Goal: Transaction & Acquisition: Purchase product/service

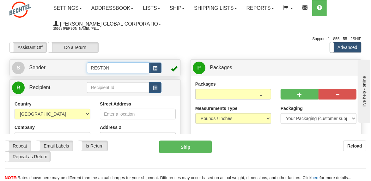
drag, startPoint x: 123, startPoint y: 68, endPoint x: 112, endPoint y: 66, distance: 10.8
click at [112, 67] on input "RESTON" at bounding box center [118, 68] width 63 height 11
drag, startPoint x: 111, startPoint y: 65, endPoint x: 83, endPoint y: 67, distance: 28.5
click at [83, 67] on tr "S Sender RESTON" at bounding box center [95, 67] width 166 height 13
type input "Beth Krause"
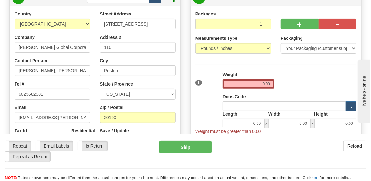
scroll to position [63, 0]
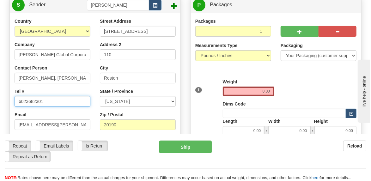
drag, startPoint x: 53, startPoint y: 100, endPoint x: -63, endPoint y: 88, distance: 116.2
click at [0, 88] on html "Training Course Close Toggle navigation Settings Shipping Preferences New Sende…" at bounding box center [185, 27] width 371 height 181
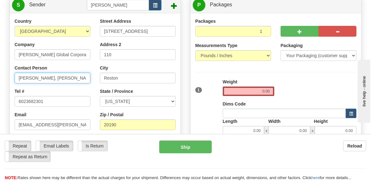
drag, startPoint x: 68, startPoint y: 78, endPoint x: -29, endPoint y: 69, distance: 97.7
click at [0, 69] on html "Training Course Close Toggle navigation Settings Shipping Preferences New Sende…" at bounding box center [185, 27] width 371 height 181
type input "Beth Krause"
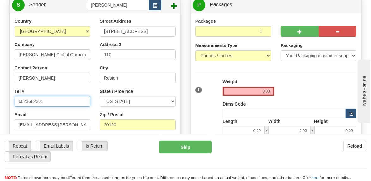
click at [54, 100] on input "6023682301" at bounding box center [53, 101] width 76 height 11
drag, startPoint x: 54, startPoint y: 100, endPoint x: 7, endPoint y: 99, distance: 47.4
click at [10, 99] on div "Country AFGHANISTAN ALAND ISLANDS ALBANIA ALGERIA AMERICAN SAMOA ANDORRA ANGOLA…" at bounding box center [95, 108] width 171 height 181
click at [50, 101] on input "6023682301" at bounding box center [53, 101] width 76 height 11
drag, startPoint x: 50, startPoint y: 101, endPoint x: -3, endPoint y: 102, distance: 52.7
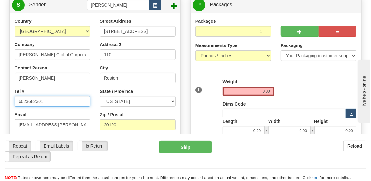
click at [0, 102] on html "Training Course Close Toggle navigation Settings Shipping Preferences New Sende…" at bounding box center [185, 27] width 371 height 181
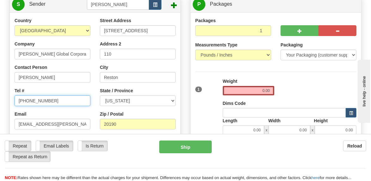
scroll to position [95, 0]
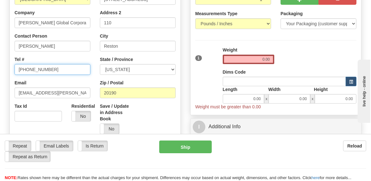
type input "571-459-6787"
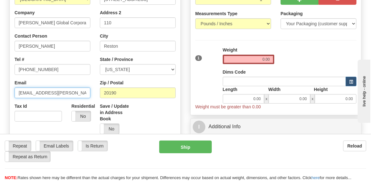
drag, startPoint x: 5, startPoint y: 95, endPoint x: -9, endPoint y: 95, distance: 13.3
type input "ekrause@bechtel.com"
click at [181, 33] on div at bounding box center [95, 69] width 180 height 166
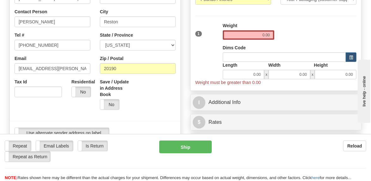
scroll to position [126, 0]
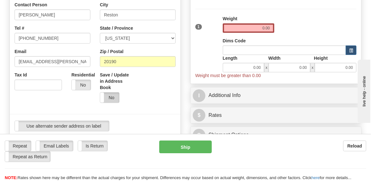
click at [114, 98] on label "No" at bounding box center [109, 98] width 19 height 10
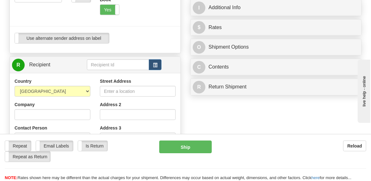
scroll to position [221, 0]
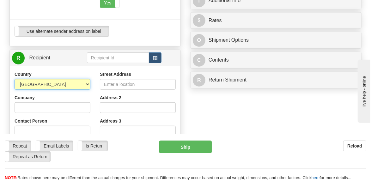
click at [87, 83] on select "AFGHANISTAN ALAND ISLANDS ALBANIA ALGERIA AMERICAN SAMOA ANDORRA ANGOLA ANGUILL…" at bounding box center [53, 84] width 76 height 11
select select "GB"
click at [15, 79] on select "AFGHANISTAN ALAND ISLANDS ALBANIA ALGERIA AMERICAN SAMOA ANDORRA ANGOLA ANGUILL…" at bounding box center [53, 84] width 76 height 11
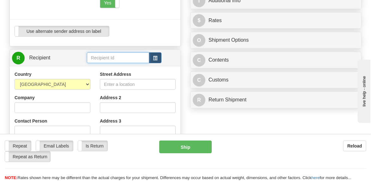
click at [121, 58] on input "text" at bounding box center [118, 57] width 63 height 11
type input "Gary Hinton"
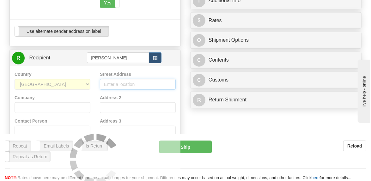
click at [121, 83] on div "Country AFGHANISTAN ALAND ISLANDS ALBANIA ALGERIA AMERICAN SAMOA ANDORRA ANGOLA…" at bounding box center [95, 159] width 171 height 186
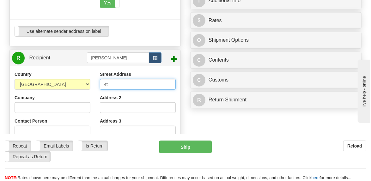
type input "4"
type input "10 Southampton Street"
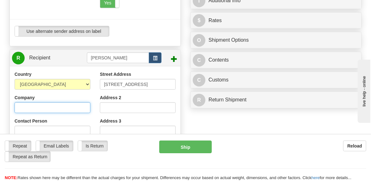
click at [77, 108] on input "Company" at bounding box center [53, 107] width 76 height 11
type input "Bechtel Limited"
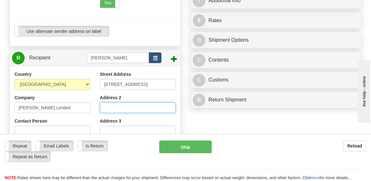
click at [107, 107] on input "Address 2" at bounding box center [138, 107] width 76 height 11
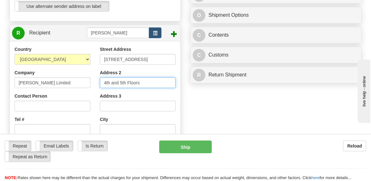
scroll to position [252, 0]
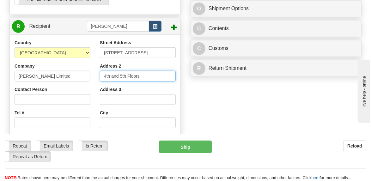
type input "4th and 5th Floors"
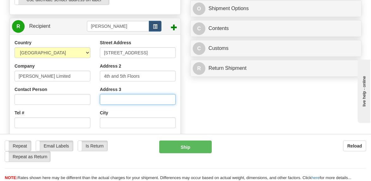
click at [123, 99] on input "Address 3" at bounding box center [138, 99] width 76 height 11
type input "Tower House"
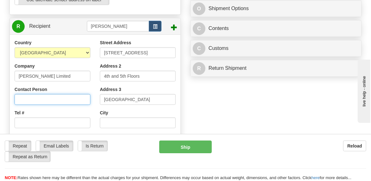
drag, startPoint x: 33, startPoint y: 99, endPoint x: 37, endPoint y: 98, distance: 3.2
click at [33, 99] on input "Contact Person" at bounding box center [53, 99] width 76 height 11
type input "Gary Hinton"
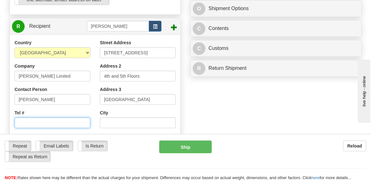
click at [70, 121] on input "Tel #" at bounding box center [53, 122] width 76 height 11
type input "+44 20 76517621"
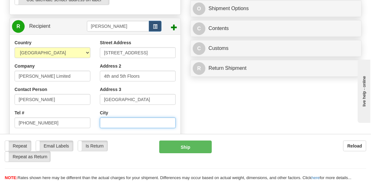
click at [111, 121] on input "text" at bounding box center [138, 122] width 76 height 11
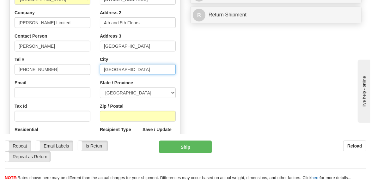
scroll to position [315, 0]
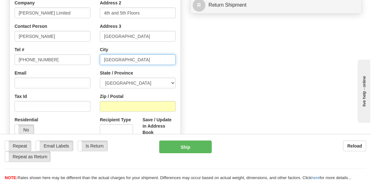
type input "London"
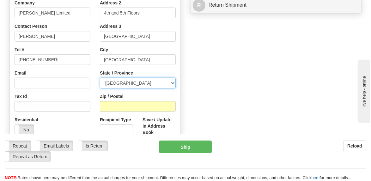
click at [173, 81] on select "Aberdeen City Aberdeenshire Angus Antrim and Newtownabbey Ards and North Down A…" at bounding box center [138, 83] width 76 height 11
select select "LND"
click at [100, 78] on select "Aberdeen City Aberdeenshire Angus Antrim and Newtownabbey Ards and North Down A…" at bounding box center [138, 83] width 76 height 11
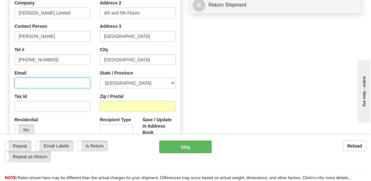
click at [53, 81] on input "Email" at bounding box center [53, 83] width 76 height 11
type input "ghinton@bechtel.com"
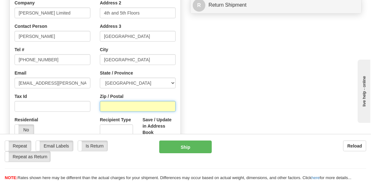
drag, startPoint x: 118, startPoint y: 107, endPoint x: 105, endPoint y: 109, distance: 14.1
click at [118, 107] on input "Zip / Postal" at bounding box center [138, 106] width 76 height 11
type input "WC2E 7HA"
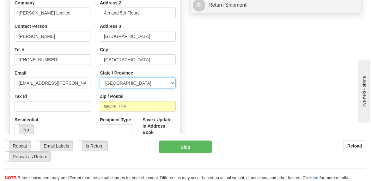
click at [172, 82] on select "Aberdeen City Aberdeenshire Angus Antrim and Newtownabbey Ards and North Down A…" at bounding box center [138, 83] width 76 height 11
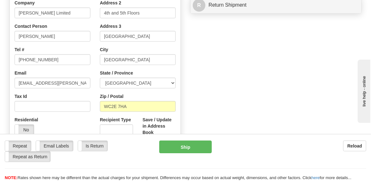
click at [88, 94] on div "Tax Id" at bounding box center [53, 102] width 76 height 19
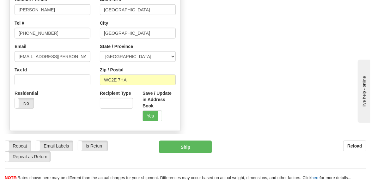
scroll to position [347, 0]
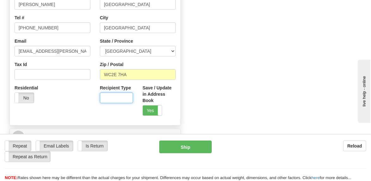
click at [121, 98] on input "Recipient Type" at bounding box center [116, 98] width 33 height 11
type input "Business"
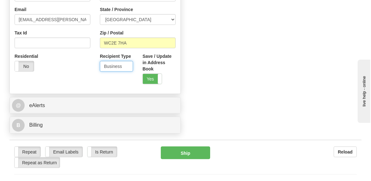
scroll to position [410, 0]
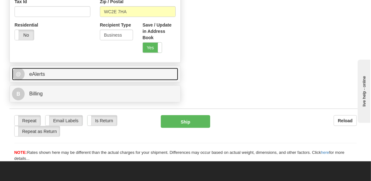
click at [39, 74] on span "eAlerts" at bounding box center [37, 73] width 16 height 5
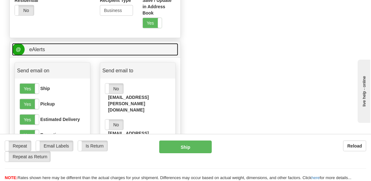
scroll to position [442, 0]
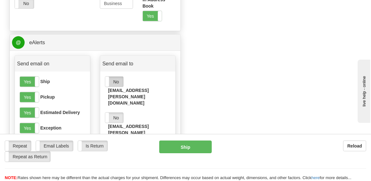
click at [120, 81] on label "No" at bounding box center [114, 82] width 18 height 10
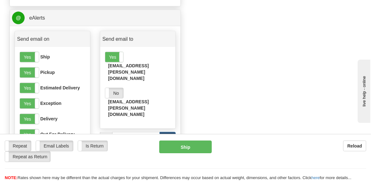
scroll to position [473, 0]
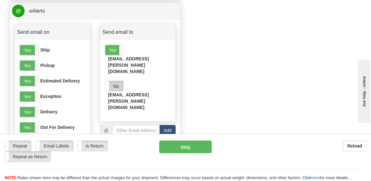
click at [121, 81] on label "No" at bounding box center [114, 86] width 18 height 10
click at [141, 125] on input "email" at bounding box center [136, 130] width 48 height 11
type input "abowser1@bechtel.com"
click at [171, 125] on button "Add" at bounding box center [167, 130] width 16 height 11
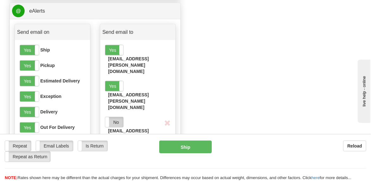
click at [123, 117] on label "No" at bounding box center [114, 122] width 18 height 10
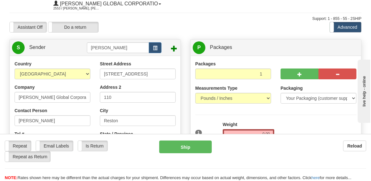
scroll to position [31, 0]
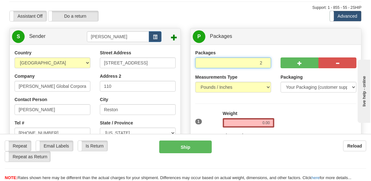
type input "2"
click at [265, 61] on input "2" at bounding box center [233, 62] width 76 height 11
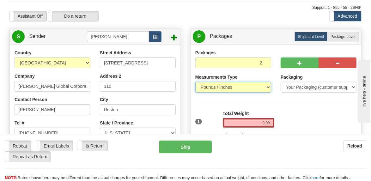
click at [267, 86] on select "Pounds / Inches Kilograms / Centimeters" at bounding box center [233, 87] width 76 height 11
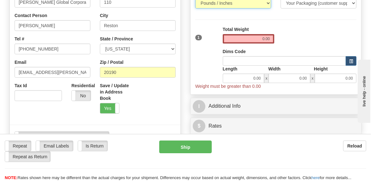
scroll to position [126, 0]
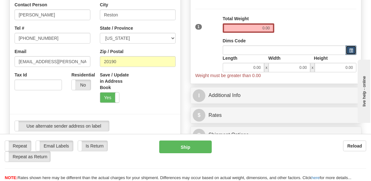
click at [350, 49] on span "button" at bounding box center [351, 50] width 4 height 3
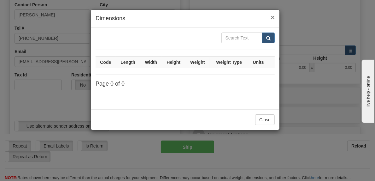
click at [272, 16] on span "×" at bounding box center [273, 17] width 4 height 7
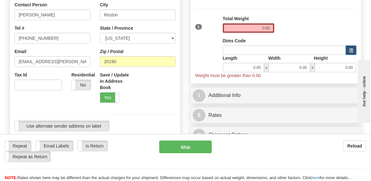
scroll to position [95, 0]
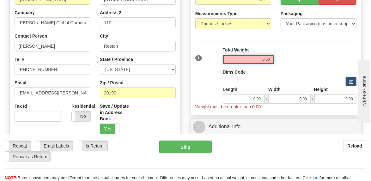
drag, startPoint x: 261, startPoint y: 58, endPoint x: 322, endPoint y: 63, distance: 60.6
click at [322, 63] on div "1 Total Weight 0.00 Dims Code x" at bounding box center [276, 78] width 164 height 63
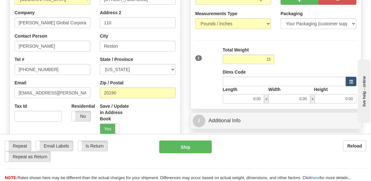
type input "15.00"
click at [293, 64] on div "1 Total Weight 15.00 Dims Code x" at bounding box center [276, 75] width 164 height 57
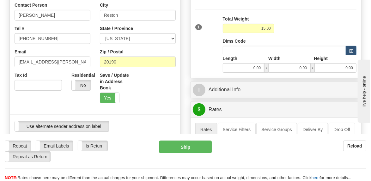
scroll to position [127, 0]
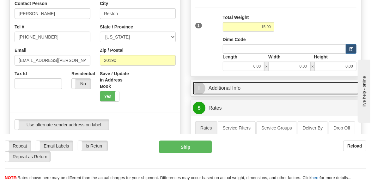
click at [238, 88] on link "I Additional Info" at bounding box center [276, 88] width 166 height 13
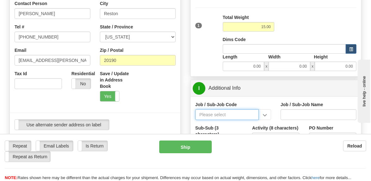
click at [227, 116] on input "Job / Sub-Job Code" at bounding box center [226, 114] width 63 height 11
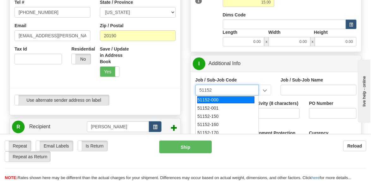
scroll to position [159, 0]
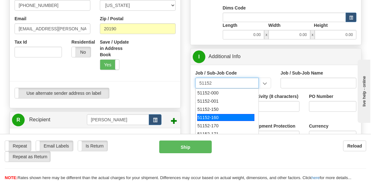
click at [215, 117] on div "51152-160" at bounding box center [225, 117] width 57 height 7
type input "51152-160"
type input "INFRASTRUCTURE EU MANAGER - TRAINING"
type input "51152-160"
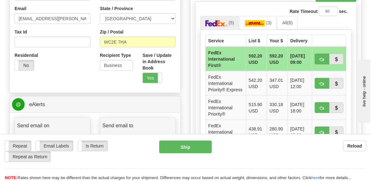
scroll to position [411, 0]
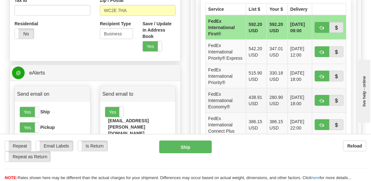
click at [275, 105] on td "280.90 USD" at bounding box center [277, 100] width 21 height 24
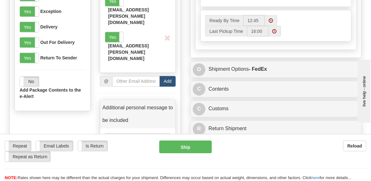
scroll to position [569, 0]
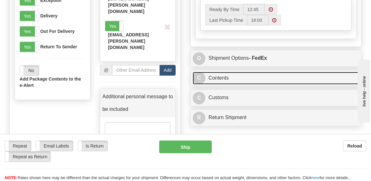
click at [224, 82] on link "C Contents" at bounding box center [276, 78] width 166 height 13
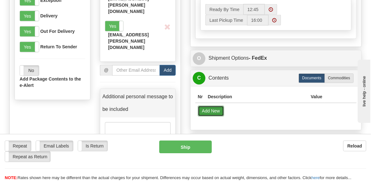
click at [217, 117] on button "Add New" at bounding box center [211, 111] width 26 height 11
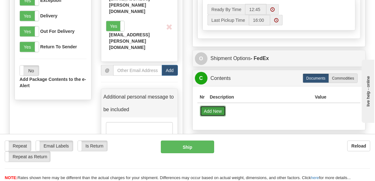
select select "US"
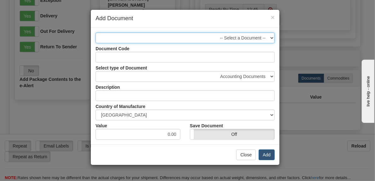
click at [270, 35] on select "-- Select a Document --" at bounding box center [185, 38] width 179 height 11
click at [96, 33] on select "-- Select a Document --" at bounding box center [185, 38] width 179 height 11
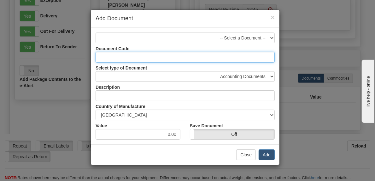
click at [133, 57] on input "Document Code" at bounding box center [185, 57] width 179 height 11
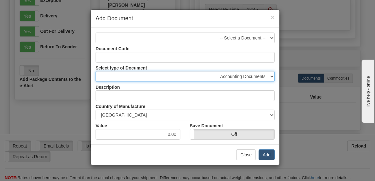
click at [126, 77] on select "Accounting Documents Analysis Reports Applications (Completed) Bank Statements …" at bounding box center [185, 76] width 179 height 11
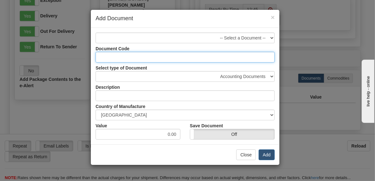
drag, startPoint x: 208, startPoint y: 61, endPoint x: 210, endPoint y: 54, distance: 7.4
click at [209, 59] on input "Document Code" at bounding box center [185, 57] width 179 height 11
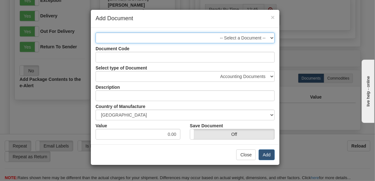
click at [213, 37] on select "-- Select a Document --" at bounding box center [185, 38] width 179 height 11
click at [255, 35] on select "-- Select a Document --" at bounding box center [185, 38] width 179 height 11
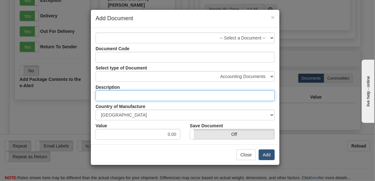
click at [137, 95] on input "text" at bounding box center [185, 95] width 179 height 11
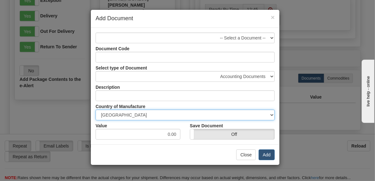
click at [236, 115] on select "AFGHANISTAN ALAND ISLANDS ALBANIA ALGERIA AMERICAN SAMOA ANDORRA ANGOLA ANGUILL…" at bounding box center [185, 115] width 179 height 11
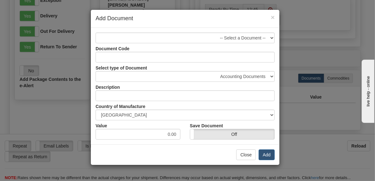
drag, startPoint x: 297, startPoint y: 123, endPoint x: 290, endPoint y: 124, distance: 7.3
click at [297, 123] on div "× Add Document -- Select a Document -- Document Code Select type of Document Ac…" at bounding box center [187, 90] width 375 height 181
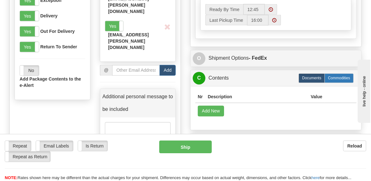
click at [334, 83] on label "Commodities" at bounding box center [338, 78] width 29 height 9
radio input "true"
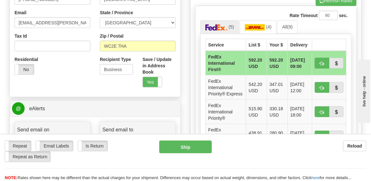
scroll to position [372, 0]
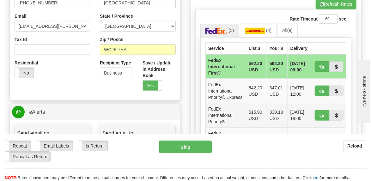
click at [229, 118] on td "FedEx International Priority®" at bounding box center [226, 115] width 40 height 24
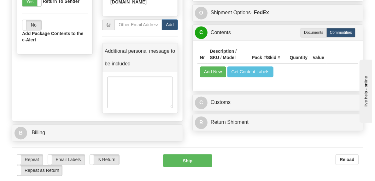
scroll to position [625, 0]
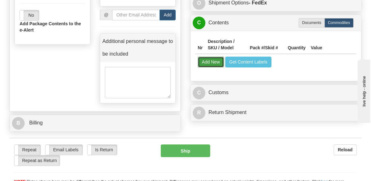
click at [213, 67] on button "Add New" at bounding box center [211, 62] width 26 height 11
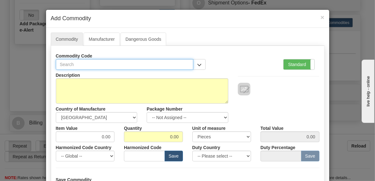
click at [142, 63] on input "text" at bounding box center [125, 64] width 138 height 11
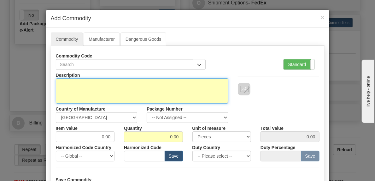
click at [129, 84] on textarea "Description" at bounding box center [142, 90] width 173 height 25
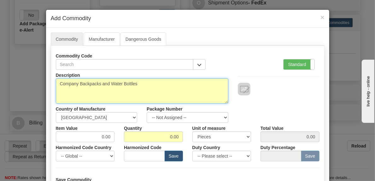
scroll to position [31, 0]
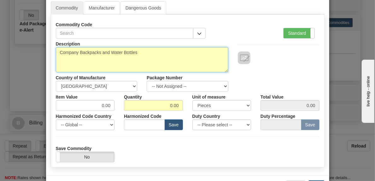
type textarea "Company Backpacks and Water Bottles"
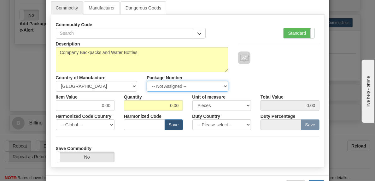
click at [224, 83] on select "-- Not Assigned -- Item 1 Item 2" at bounding box center [188, 86] width 82 height 11
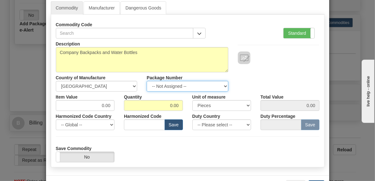
select select "0"
click at [147, 81] on select "-- Not Assigned -- Item 1 Item 2" at bounding box center [188, 86] width 82 height 11
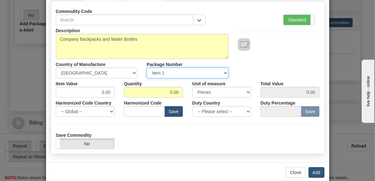
scroll to position [55, 0]
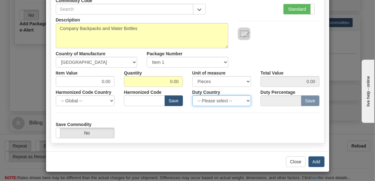
click at [246, 100] on select "-- Please select -- AFGHANISTAN ALAND ISLANDS ALBANIA ALGERIA AMERICAN SAMOA AN…" at bounding box center [222, 100] width 59 height 11
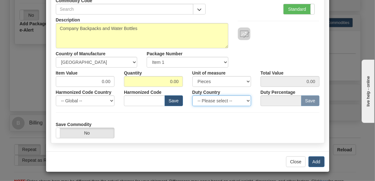
select select "US"
click at [193, 95] on select "-- Please select -- AFGHANISTAN ALAND ISLANDS ALBANIA ALGERIA AMERICAN SAMOA AN…" at bounding box center [222, 100] width 59 height 11
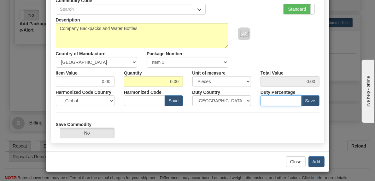
click at [287, 100] on input "number" at bounding box center [281, 100] width 41 height 11
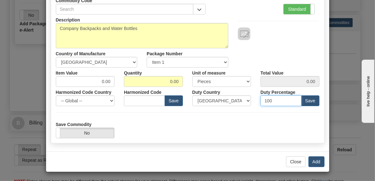
type input "100"
click at [255, 121] on div "Save Commodity Yes No" at bounding box center [187, 128] width 273 height 19
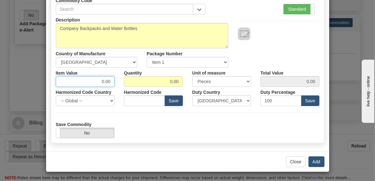
drag, startPoint x: 97, startPoint y: 81, endPoint x: 120, endPoint y: 83, distance: 23.1
click at [120, 83] on div "Item Value 0.00 Quantity 0.00 Unit of measure 3 Thousand Square Inches Adjustme…" at bounding box center [187, 77] width 273 height 19
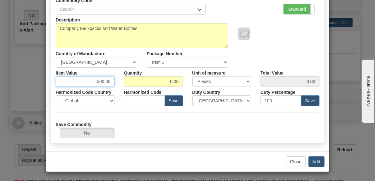
type input "500.00"
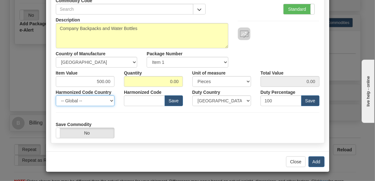
click at [110, 99] on select "-- Global -- AFGHANISTAN ALAND ISLANDS ALBANIA ALGERIA AMERICAN SAMOA ANDORRA A…" at bounding box center [85, 100] width 59 height 11
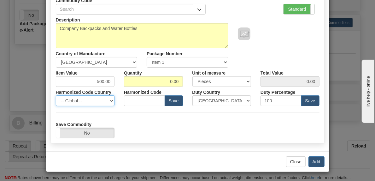
click at [110, 99] on select "-- Global -- AFGHANISTAN ALAND ISLANDS ALBANIA ALGERIA AMERICAN SAMOA ANDORRA A…" at bounding box center [85, 100] width 59 height 11
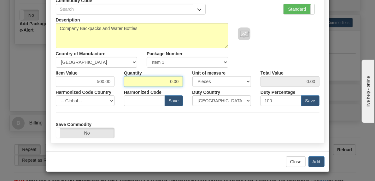
drag, startPoint x: 165, startPoint y: 79, endPoint x: 184, endPoint y: 81, distance: 18.4
click at [184, 81] on div "Quantity 0.00" at bounding box center [153, 77] width 69 height 19
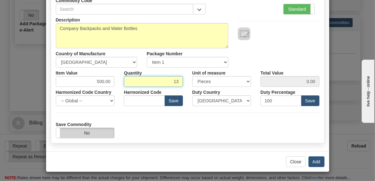
type input "13"
type input "6500.00"
click at [109, 132] on label "No" at bounding box center [85, 133] width 58 height 10
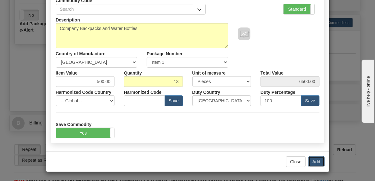
click at [314, 161] on button "Add" at bounding box center [317, 161] width 16 height 11
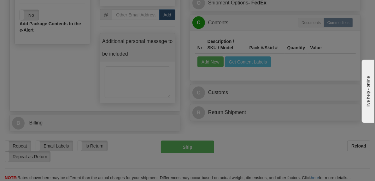
scroll to position [0, 0]
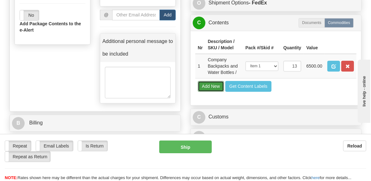
click at [215, 92] on button "Add New" at bounding box center [211, 86] width 26 height 11
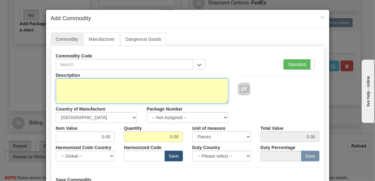
click at [179, 83] on textarea "Description" at bounding box center [142, 90] width 173 height 25
type textarea "B"
type textarea "Company backpacks and water bottles"
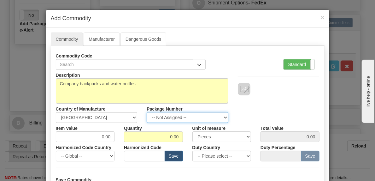
click at [224, 116] on select "-- Not Assigned -- Item 1 Item 2" at bounding box center [188, 117] width 82 height 11
select select "1"
click at [147, 112] on select "-- Not Assigned -- Item 1 Item 2" at bounding box center [188, 117] width 82 height 11
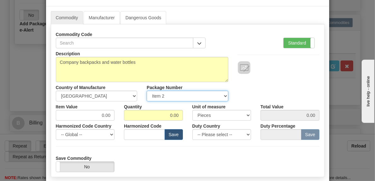
scroll to position [31, 0]
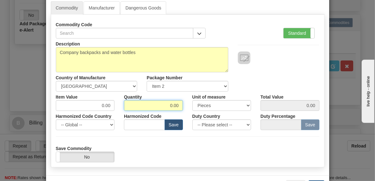
drag, startPoint x: 165, startPoint y: 105, endPoint x: 185, endPoint y: 107, distance: 20.6
click at [185, 107] on div "Item Value 0.00 Quantity 0.00 Unit of measure 3 Thousand Square Inches Adjustme…" at bounding box center [187, 101] width 273 height 19
type input "13"
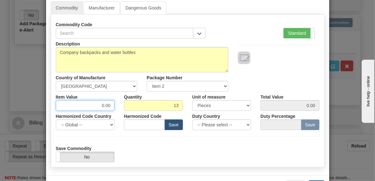
drag, startPoint x: 98, startPoint y: 105, endPoint x: 112, endPoint y: 106, distance: 14.3
click at [112, 106] on div "Item Value 0.00" at bounding box center [85, 101] width 69 height 19
type input "75.00"
type input "975.00"
click at [264, 68] on div "Description Company backpacks and water bottles Country of Manufacture -- Unkno…" at bounding box center [187, 65] width 273 height 53
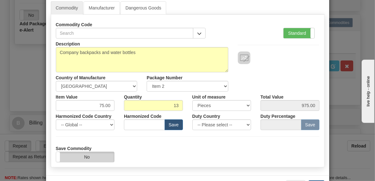
drag, startPoint x: 108, startPoint y: 154, endPoint x: 115, endPoint y: 149, distance: 8.5
click at [108, 154] on label "No" at bounding box center [85, 157] width 58 height 10
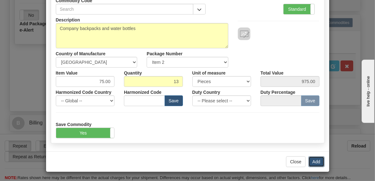
click at [316, 163] on button "Add" at bounding box center [317, 161] width 16 height 11
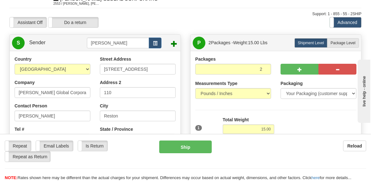
scroll to position [0, 0]
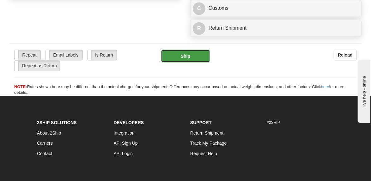
click at [181, 60] on button "Ship" at bounding box center [185, 56] width 49 height 13
type input "01"
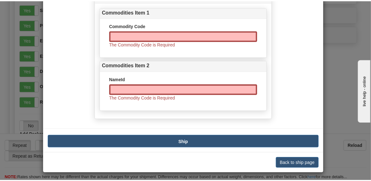
scroll to position [42, 0]
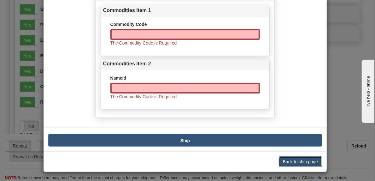
click at [288, 162] on button "Back to ship page" at bounding box center [300, 161] width 43 height 11
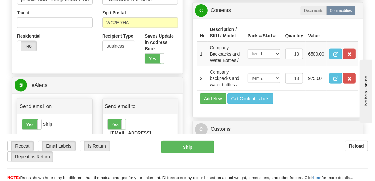
scroll to position [388, 0]
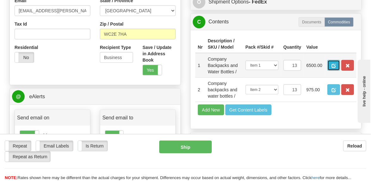
click at [333, 66] on span "button" at bounding box center [333, 66] width 4 height 4
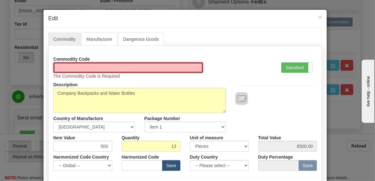
click at [102, 69] on input "Id" at bounding box center [128, 67] width 150 height 11
click at [130, 65] on input "Id" at bounding box center [128, 67] width 150 height 11
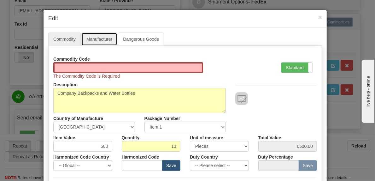
click at [86, 41] on link "Manufacturer" at bounding box center [99, 39] width 36 height 13
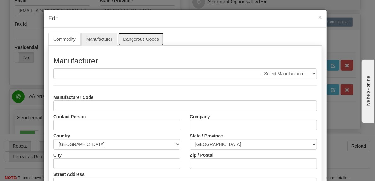
click at [122, 39] on link "Dangerous Goods" at bounding box center [141, 39] width 46 height 13
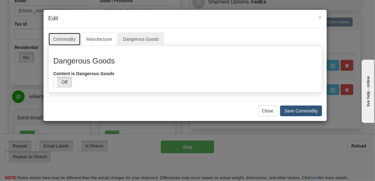
click at [65, 40] on link "Commodity" at bounding box center [64, 39] width 33 height 13
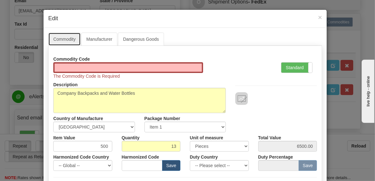
scroll to position [0, 0]
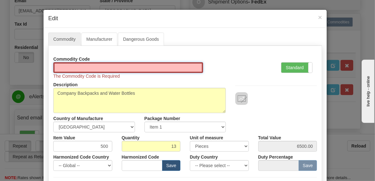
click at [128, 68] on input "Id" at bounding box center [128, 67] width 150 height 11
type input "420291"
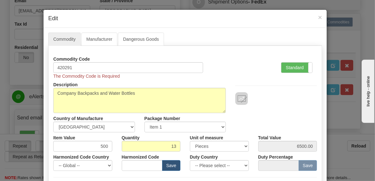
click at [257, 66] on div "Commodity Code 420291 The Commodity Code is Required Standard Advanced" at bounding box center [185, 67] width 273 height 26
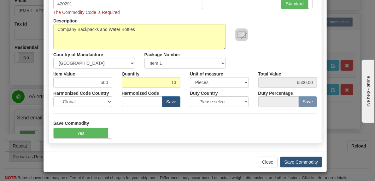
scroll to position [64, 0]
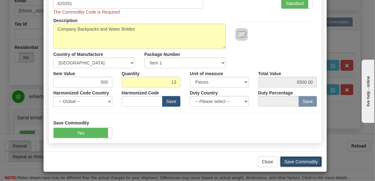
click at [298, 160] on button "Save Commodity" at bounding box center [301, 161] width 42 height 11
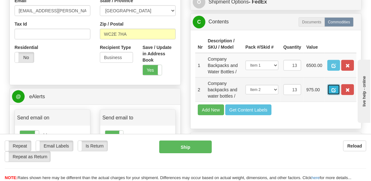
click at [332, 89] on span "button" at bounding box center [333, 90] width 4 height 4
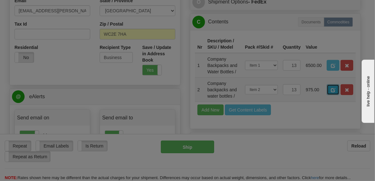
scroll to position [0, 0]
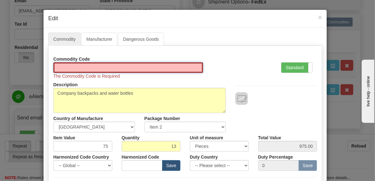
click at [99, 66] on input "Id" at bounding box center [128, 67] width 150 height 11
type input "392330"
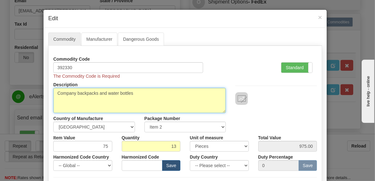
click at [159, 96] on textarea "Company backpacks and water bottles" at bounding box center [139, 100] width 173 height 25
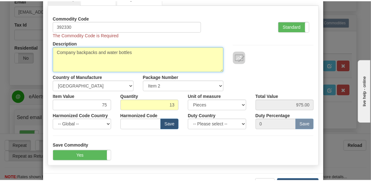
scroll to position [63, 0]
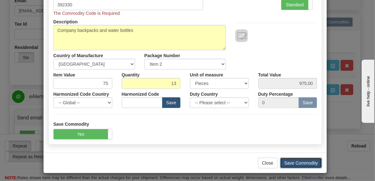
click at [289, 161] on button "Save Commodity" at bounding box center [301, 163] width 42 height 11
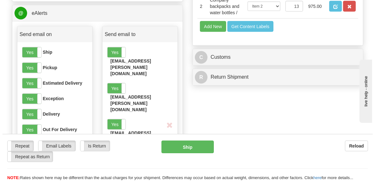
scroll to position [483, 0]
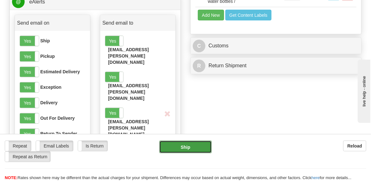
click at [189, 150] on button "Ship" at bounding box center [185, 147] width 52 height 13
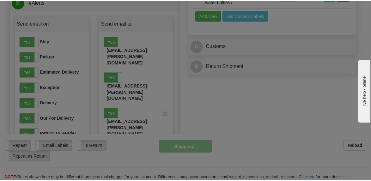
scroll to position [0, 0]
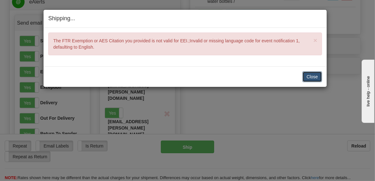
click at [309, 74] on button "Close" at bounding box center [313, 76] width 20 height 11
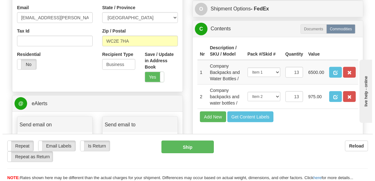
scroll to position [388, 0]
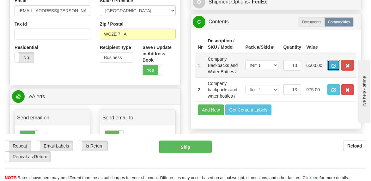
click at [332, 64] on span "button" at bounding box center [333, 66] width 4 height 4
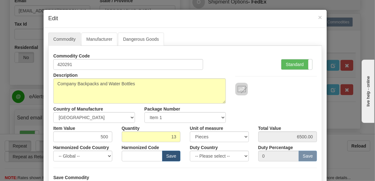
scroll to position [31, 0]
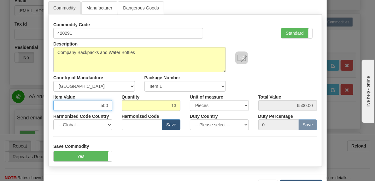
click at [106, 104] on input "500" at bounding box center [82, 105] width 59 height 11
type input "5"
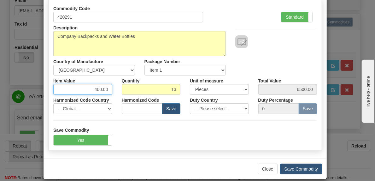
scroll to position [55, 0]
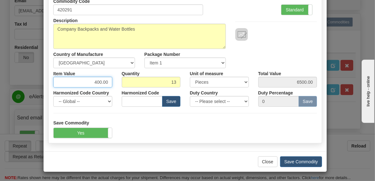
type input "400.00"
type input "5200.00"
click at [238, 121] on div "Save Commodity Yes No" at bounding box center [185, 129] width 273 height 19
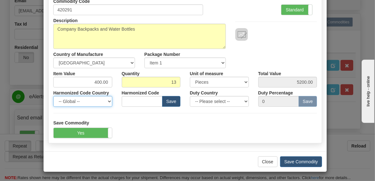
click at [108, 101] on select "-- Global -- AFGHANISTAN ALAND ISLANDS ALBANIA ALGERIA AMERICAN SAMOA ANDORRA A…" at bounding box center [82, 101] width 59 height 11
click at [136, 125] on div "Save Commodity Yes No" at bounding box center [185, 129] width 273 height 19
click at [302, 162] on button "Save Commodity" at bounding box center [301, 161] width 42 height 11
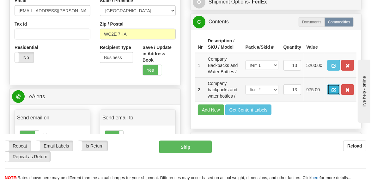
click at [333, 89] on span "button" at bounding box center [333, 90] width 4 height 4
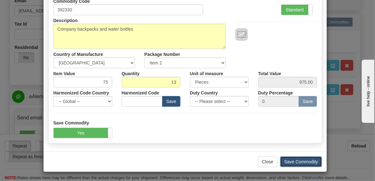
click at [293, 164] on button "Save Commodity" at bounding box center [301, 161] width 42 height 11
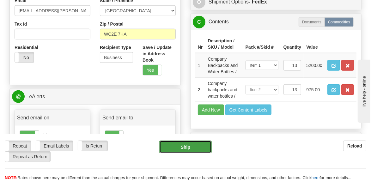
click at [181, 147] on button "Ship" at bounding box center [185, 147] width 52 height 13
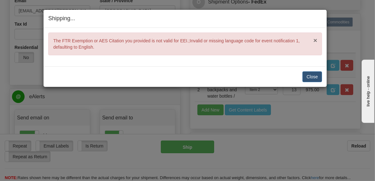
click at [317, 38] on span "×" at bounding box center [316, 40] width 4 height 7
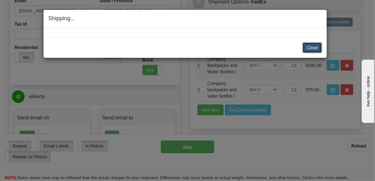
click at [311, 48] on button "Close" at bounding box center [313, 47] width 20 height 11
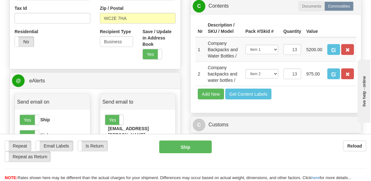
scroll to position [410, 0]
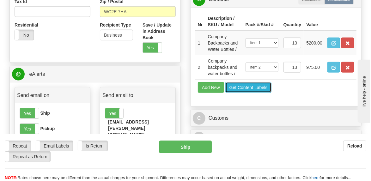
click at [260, 88] on button "Get Content Labels" at bounding box center [248, 87] width 46 height 11
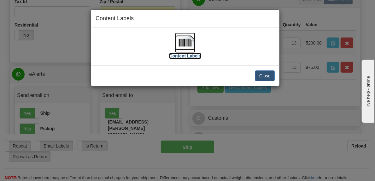
click at [185, 45] on img at bounding box center [185, 43] width 20 height 20
click at [271, 77] on button "Close" at bounding box center [265, 75] width 20 height 11
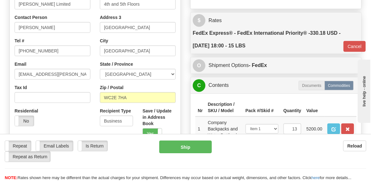
scroll to position [315, 0]
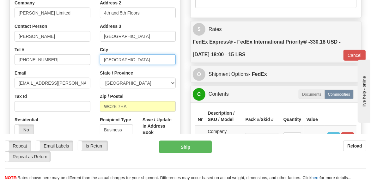
click at [129, 57] on input "London" at bounding box center [138, 59] width 76 height 11
type input "L"
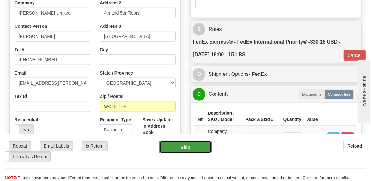
click at [188, 147] on button "Ship" at bounding box center [185, 147] width 52 height 13
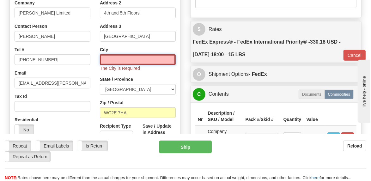
click at [148, 59] on input "text" at bounding box center [138, 59] width 76 height 11
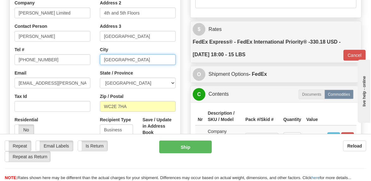
type input "London"
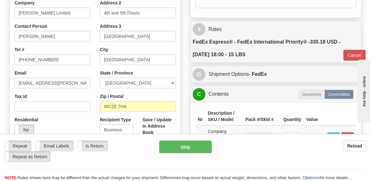
click at [89, 71] on div "Email ghinton@bechtel.com" at bounding box center [53, 79] width 76 height 19
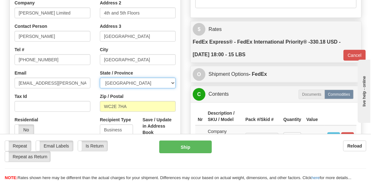
click at [173, 83] on select "Aberdeen City Aberdeenshire Angus Antrim and Newtownabbey Ards and North Down A…" at bounding box center [138, 83] width 76 height 11
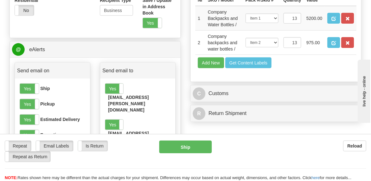
scroll to position [442, 0]
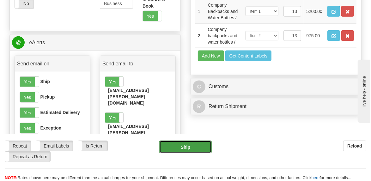
click at [184, 147] on button "Ship" at bounding box center [185, 147] width 52 height 13
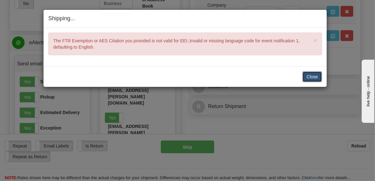
click at [311, 74] on button "Close" at bounding box center [313, 76] width 20 height 11
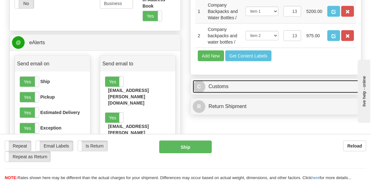
click at [214, 86] on link "C Customs" at bounding box center [276, 86] width 166 height 13
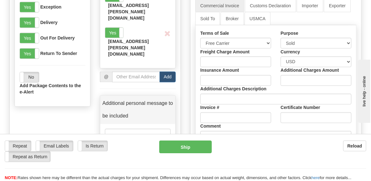
scroll to position [537, 0]
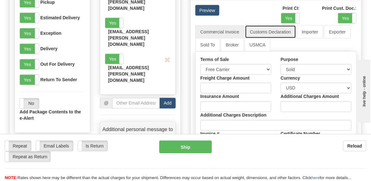
click at [257, 30] on link "Customs Declaration" at bounding box center [270, 31] width 51 height 13
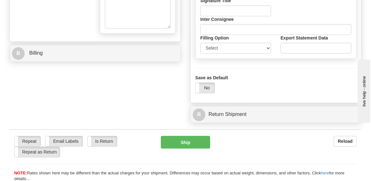
scroll to position [726, 0]
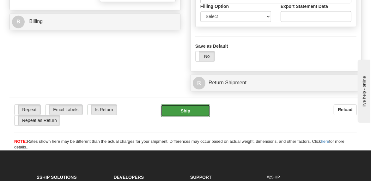
click at [181, 111] on button "Ship" at bounding box center [185, 110] width 49 height 13
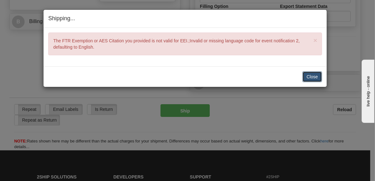
click at [314, 76] on button "Close" at bounding box center [313, 76] width 20 height 11
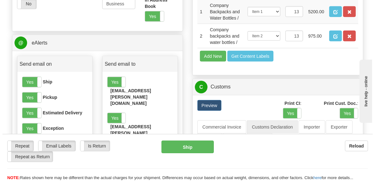
scroll to position [379, 0]
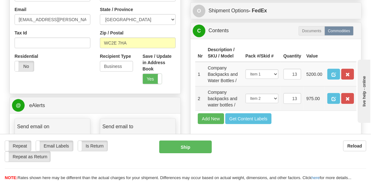
click at [225, 93] on td "Company backpacks and water bottles /" at bounding box center [224, 98] width 38 height 24
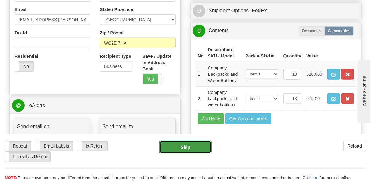
click at [186, 151] on button "Ship" at bounding box center [185, 147] width 52 height 13
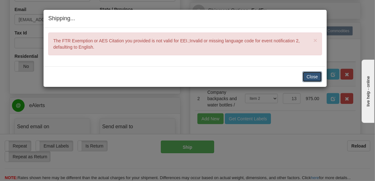
click at [315, 74] on button "Close" at bounding box center [313, 76] width 20 height 11
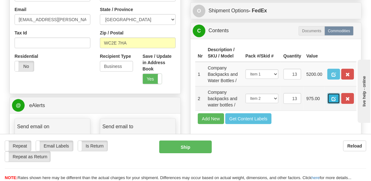
click at [335, 99] on span "button" at bounding box center [333, 99] width 4 height 4
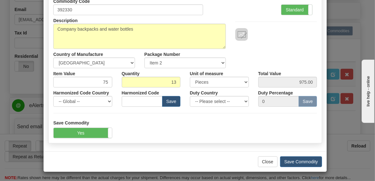
scroll to position [23, 0]
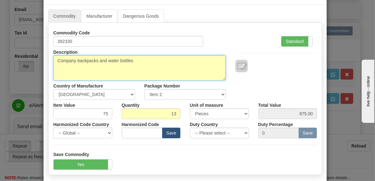
click at [178, 66] on textarea "Company backpacks and water bottles" at bounding box center [139, 67] width 173 height 25
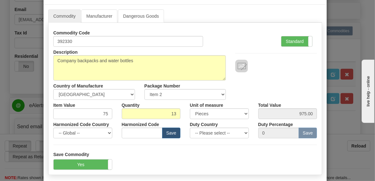
click at [287, 74] on div "Description Company backpacks and water bottles Country of Manufacture -- Unkno…" at bounding box center [185, 73] width 273 height 53
click at [99, 16] on link "Manufacturer" at bounding box center [99, 15] width 36 height 13
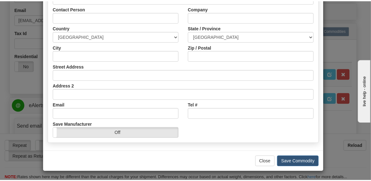
scroll to position [0, 0]
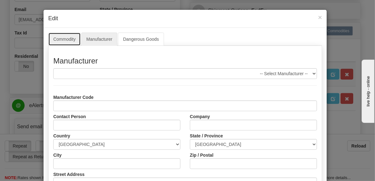
click at [65, 39] on link "Commodity" at bounding box center [64, 39] width 33 height 13
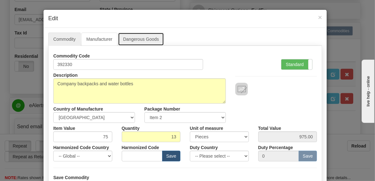
click at [143, 38] on link "Dangerous Goods" at bounding box center [141, 39] width 46 height 13
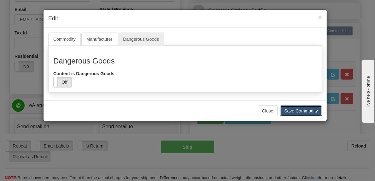
click at [296, 110] on button "Save Commodity" at bounding box center [301, 110] width 42 height 11
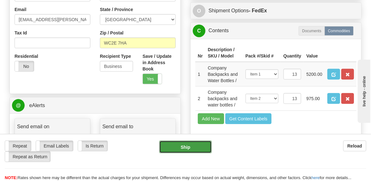
click at [179, 148] on button "Ship" at bounding box center [185, 147] width 52 height 13
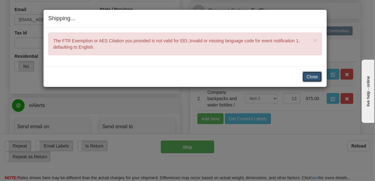
click at [310, 77] on button "Close" at bounding box center [313, 76] width 20 height 11
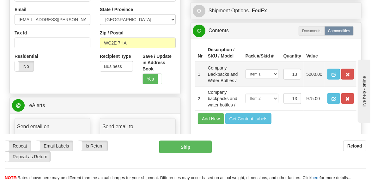
click at [213, 69] on td "Company Backpacks and Water Bottles /" at bounding box center [224, 74] width 38 height 25
click at [331, 74] on button "button" at bounding box center [333, 74] width 13 height 11
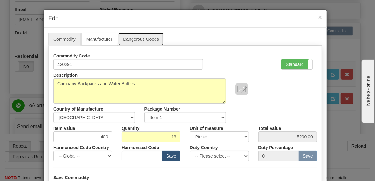
click at [137, 40] on link "Dangerous Goods" at bounding box center [141, 39] width 46 height 13
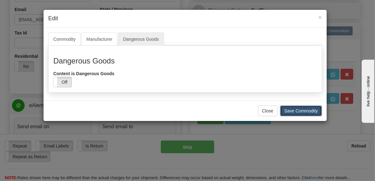
click at [301, 112] on button "Save Commodity" at bounding box center [301, 110] width 42 height 11
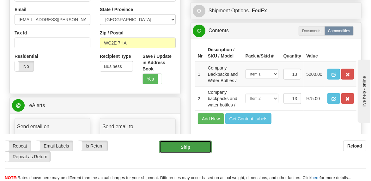
click at [188, 148] on button "Ship" at bounding box center [185, 147] width 52 height 13
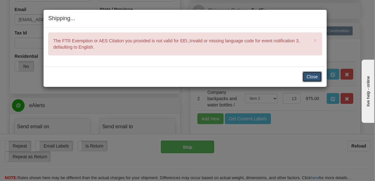
click at [311, 75] on button "Close" at bounding box center [313, 76] width 20 height 11
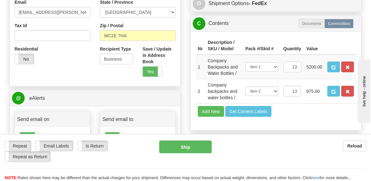
scroll to position [410, 0]
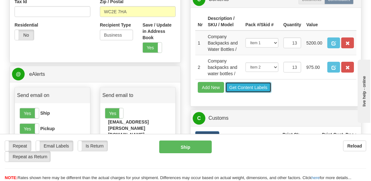
click at [248, 87] on button "Get Content Labels" at bounding box center [248, 87] width 46 height 11
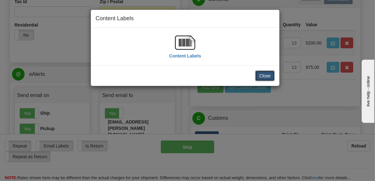
click at [267, 75] on button "Close" at bounding box center [265, 75] width 20 height 11
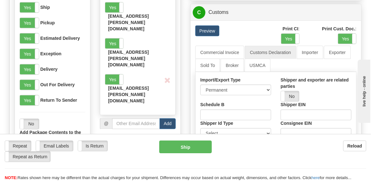
scroll to position [537, 0]
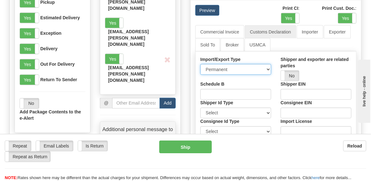
click at [268, 68] on select "Permanent Temporary Repair Return" at bounding box center [235, 69] width 71 height 11
select select "1"
click at [200, 64] on select "Permanent Temporary Repair Return" at bounding box center [235, 69] width 71 height 11
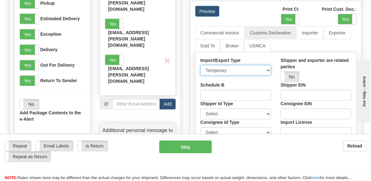
scroll to position [505, 0]
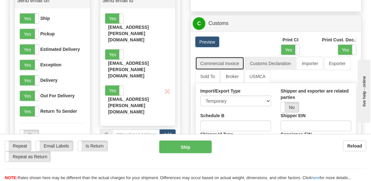
click at [221, 60] on link "Commercial Invoice" at bounding box center [219, 63] width 49 height 13
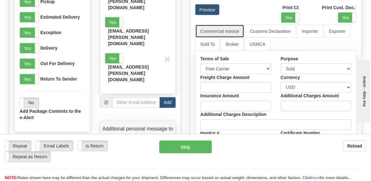
scroll to position [568, 0]
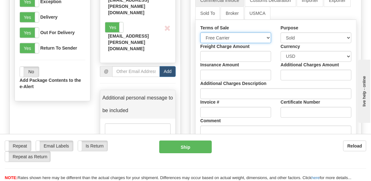
click at [263, 36] on select "Free Carrier Free On Board Ex Works Delivered Duty Unpaid Delivered Duty Paid C…" at bounding box center [235, 38] width 71 height 11
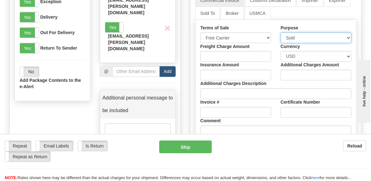
click at [293, 36] on select "Sold Not Sold Gift Sample Repair and Return Personal Effects Merchandise Danger…" at bounding box center [315, 38] width 71 height 11
select select "7"
click at [280, 33] on select "Sold Not Sold Gift Sample Repair and Return Personal Effects Merchandise Danger…" at bounding box center [315, 38] width 71 height 11
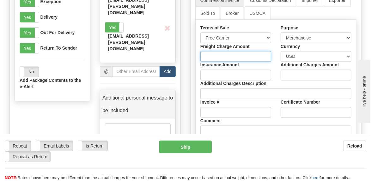
click at [234, 56] on input "Freight Charge Amount" at bounding box center [235, 56] width 71 height 11
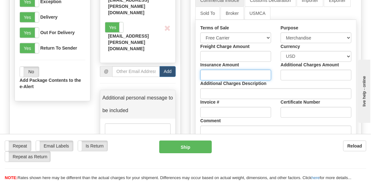
click at [244, 74] on input "Insurance Amount" at bounding box center [235, 75] width 71 height 11
type input "1.00"
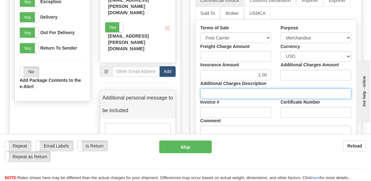
click at [237, 89] on input "Additional Charges Description" at bounding box center [275, 93] width 151 height 11
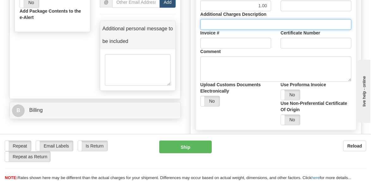
scroll to position [663, 0]
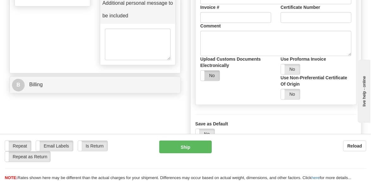
click at [214, 71] on label "No" at bounding box center [210, 75] width 19 height 10
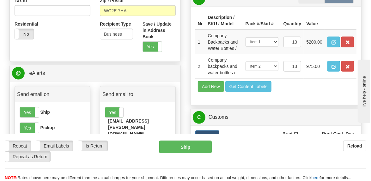
scroll to position [410, 0]
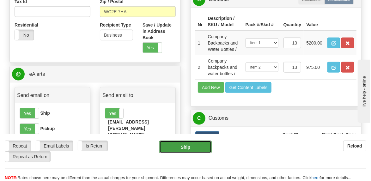
click at [182, 147] on button "Ship" at bounding box center [185, 147] width 52 height 13
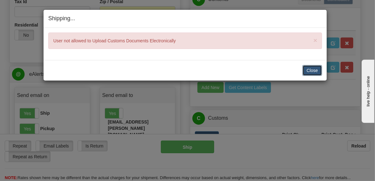
click at [316, 69] on button "Close" at bounding box center [313, 70] width 20 height 11
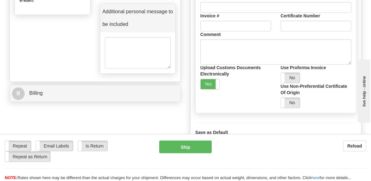
scroll to position [663, 0]
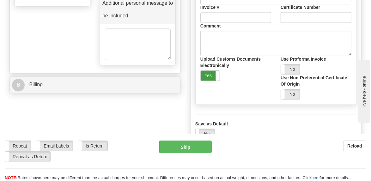
click at [205, 74] on label "Yes" at bounding box center [210, 75] width 19 height 10
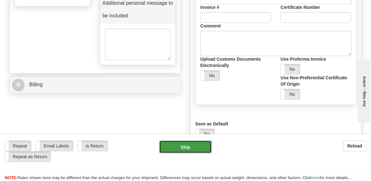
click at [185, 142] on button "Ship" at bounding box center [185, 147] width 52 height 13
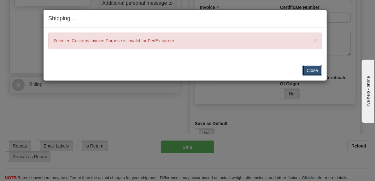
click at [314, 69] on button "Close" at bounding box center [313, 70] width 20 height 11
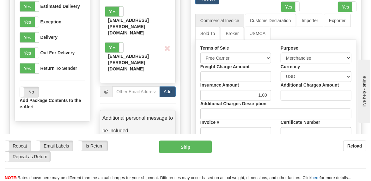
scroll to position [537, 0]
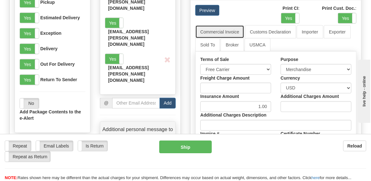
click at [213, 31] on link "Commercial Invoice" at bounding box center [219, 31] width 49 height 13
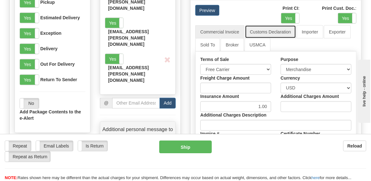
click at [261, 30] on link "Customs Declaration" at bounding box center [270, 31] width 51 height 13
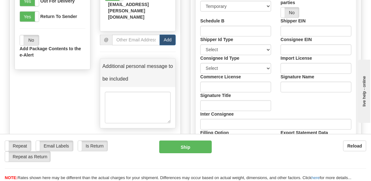
scroll to position [568, 0]
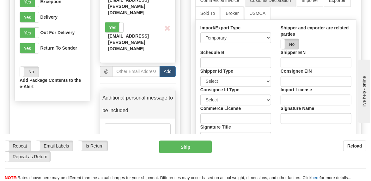
click at [296, 41] on label "No" at bounding box center [290, 44] width 18 height 10
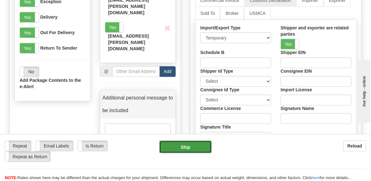
click at [196, 147] on button "Ship" at bounding box center [185, 147] width 52 height 13
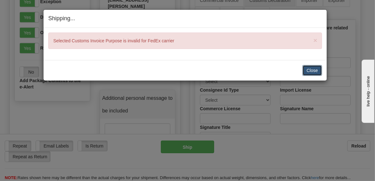
click at [315, 70] on button "Close" at bounding box center [313, 70] width 20 height 11
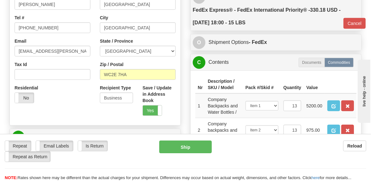
scroll to position [315, 0]
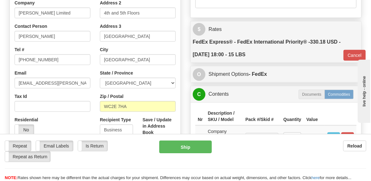
click at [339, 94] on label "Commodities" at bounding box center [338, 94] width 29 height 9
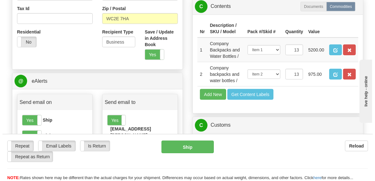
scroll to position [410, 0]
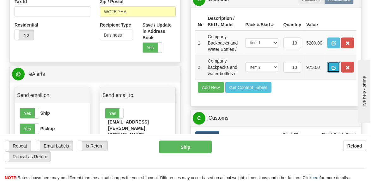
click at [333, 66] on span "button" at bounding box center [333, 68] width 4 height 4
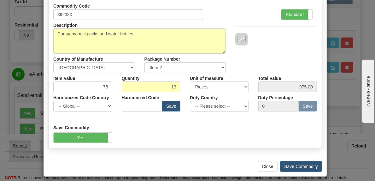
scroll to position [55, 0]
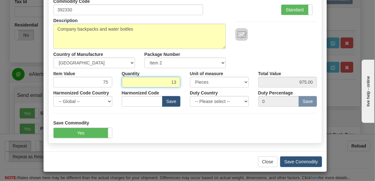
click at [168, 80] on input "13" at bounding box center [151, 82] width 59 height 11
drag, startPoint x: 168, startPoint y: 81, endPoint x: 173, endPoint y: 81, distance: 5.4
click at [173, 81] on input "13" at bounding box center [151, 82] width 59 height 11
type input "1"
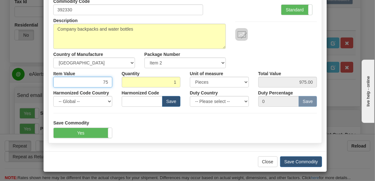
type input "75.00"
click at [100, 83] on input "75" at bounding box center [82, 82] width 59 height 11
click at [106, 81] on input "75" at bounding box center [82, 82] width 59 height 11
type input "75.00"
click at [283, 47] on div "Description Company backpacks and water bottles Country of Manufacture -- Unkno…" at bounding box center [185, 41] width 273 height 53
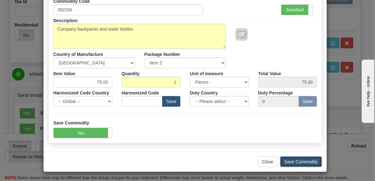
click at [297, 160] on button "Save Commodity" at bounding box center [301, 161] width 42 height 11
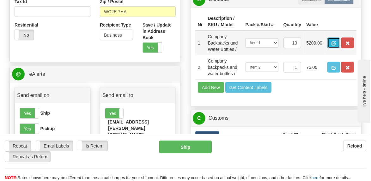
click at [331, 41] on button "button" at bounding box center [333, 43] width 13 height 11
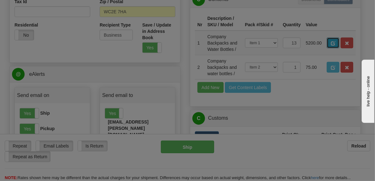
scroll to position [0, 0]
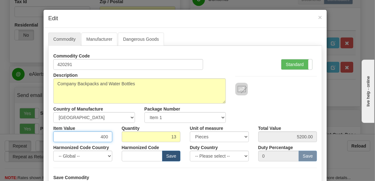
drag, startPoint x: 99, startPoint y: 136, endPoint x: 119, endPoint y: 136, distance: 20.5
click at [121, 136] on div "Item Value 400 Quantity 13 Unit of measure 3 Thousand Square Inches Adjustments…" at bounding box center [185, 132] width 273 height 19
type input "400.00"
click at [291, 91] on div at bounding box center [277, 89] width 82 height 13
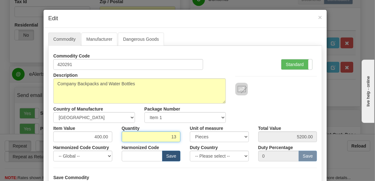
drag, startPoint x: 174, startPoint y: 136, endPoint x: 178, endPoint y: 139, distance: 4.7
click at [174, 136] on input "13" at bounding box center [151, 136] width 59 height 11
type input "1"
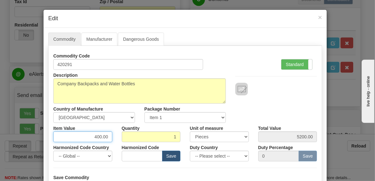
type input "400.00"
click at [87, 135] on input "400.00" at bounding box center [82, 136] width 59 height 11
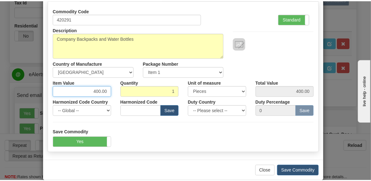
scroll to position [55, 0]
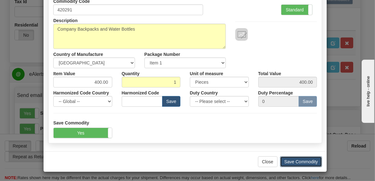
click at [290, 160] on button "Save Commodity" at bounding box center [301, 161] width 42 height 11
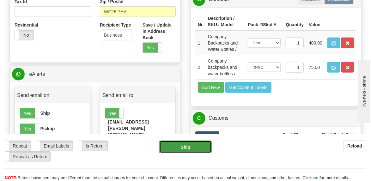
click at [186, 147] on button "Ship" at bounding box center [185, 147] width 52 height 13
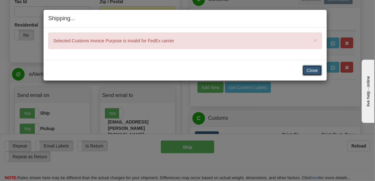
drag, startPoint x: 316, startPoint y: 69, endPoint x: 320, endPoint y: 69, distance: 3.5
click at [320, 69] on button "Close" at bounding box center [313, 70] width 20 height 11
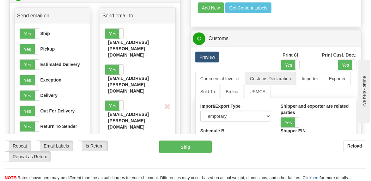
scroll to position [505, 0]
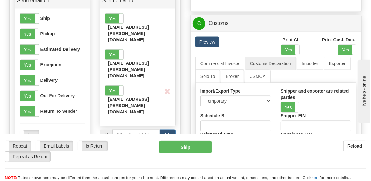
click at [208, 41] on link "Preview" at bounding box center [207, 42] width 24 height 11
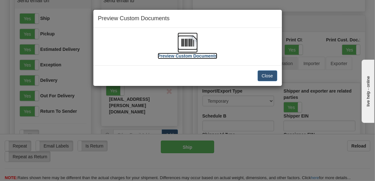
click at [201, 55] on label "Preview Custom Documents" at bounding box center [188, 56] width 60 height 6
click at [268, 73] on button "Close" at bounding box center [268, 75] width 20 height 11
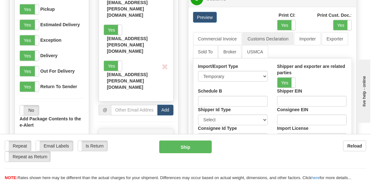
scroll to position [568, 0]
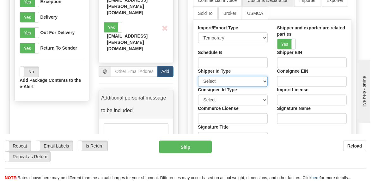
click at [234, 78] on select "Select SSN EIN DUNS" at bounding box center [232, 81] width 69 height 11
click at [234, 76] on select "Select SSN EIN DUNS" at bounding box center [232, 81] width 69 height 11
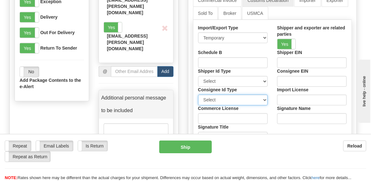
click at [231, 96] on select "Select SSN EIN DUNS" at bounding box center [232, 100] width 69 height 11
click at [231, 95] on select "Select SSN EIN DUNS" at bounding box center [232, 100] width 69 height 11
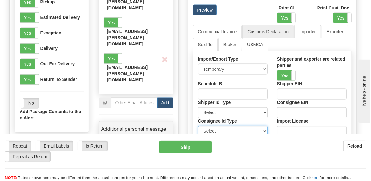
scroll to position [537, 0]
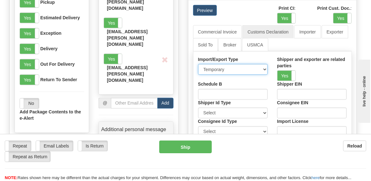
click at [246, 67] on select "Permanent Temporary Repair Return" at bounding box center [232, 69] width 69 height 11
click at [198, 64] on select "Permanent Temporary Repair Return" at bounding box center [232, 69] width 69 height 11
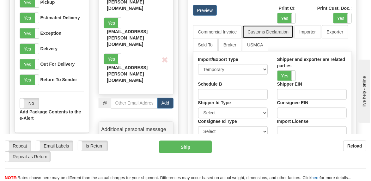
click at [271, 32] on link "Customs Declaration" at bounding box center [267, 31] width 51 height 13
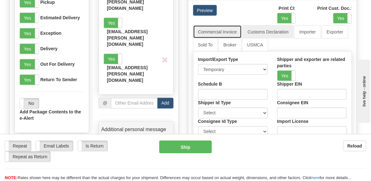
click at [219, 32] on link "Commercial Invoice" at bounding box center [217, 31] width 49 height 13
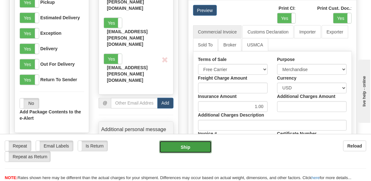
click at [187, 147] on button "Ship" at bounding box center [185, 147] width 52 height 13
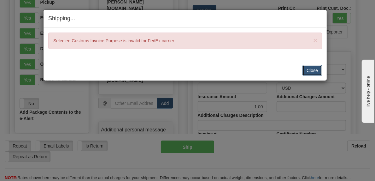
drag, startPoint x: 316, startPoint y: 69, endPoint x: 313, endPoint y: 69, distance: 3.2
click at [316, 69] on button "Close" at bounding box center [313, 70] width 20 height 11
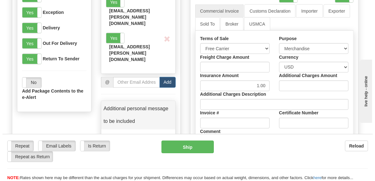
scroll to position [568, 0]
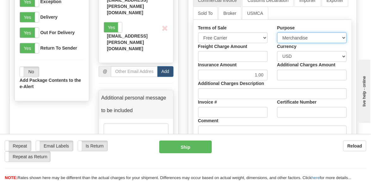
click at [302, 37] on select "Sold Not Sold Gift Sample Repair and Return Personal Effects Merchandise Danger…" at bounding box center [311, 38] width 69 height 11
click at [277, 33] on select "Sold Not Sold Gift Sample Repair and Return Personal Effects Merchandise Danger…" at bounding box center [311, 38] width 69 height 11
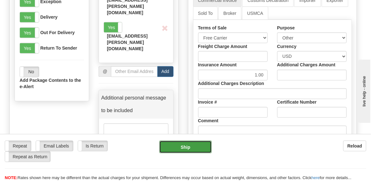
click at [188, 146] on button "Ship" at bounding box center [185, 147] width 52 height 13
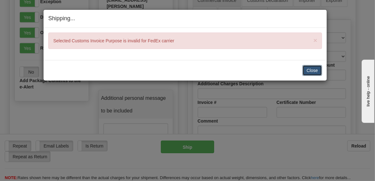
click at [311, 67] on button "Close" at bounding box center [313, 70] width 20 height 11
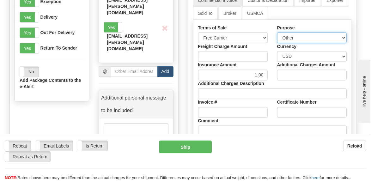
click at [303, 35] on select "Sold Not Sold Gift Sample Repair and Return Personal Effects Merchandise Danger…" at bounding box center [311, 38] width 69 height 11
select select "3"
click at [277, 33] on select "Sold Not Sold Gift Sample Repair and Return Personal Effects Merchandise Danger…" at bounding box center [311, 38] width 69 height 11
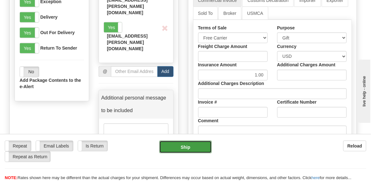
click at [195, 148] on button "Ship" at bounding box center [185, 147] width 52 height 13
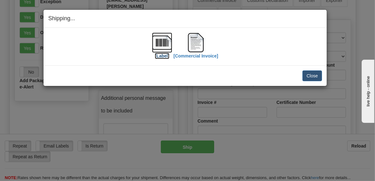
click at [164, 54] on label "[Label]" at bounding box center [162, 56] width 15 height 6
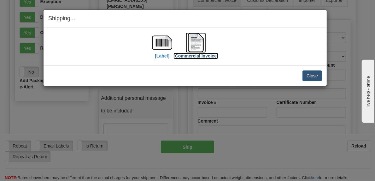
click at [195, 54] on label "[Commercial Invoice]" at bounding box center [196, 56] width 45 height 6
click at [308, 73] on button "Close" at bounding box center [313, 75] width 20 height 11
